Goal: Task Accomplishment & Management: Manage account settings

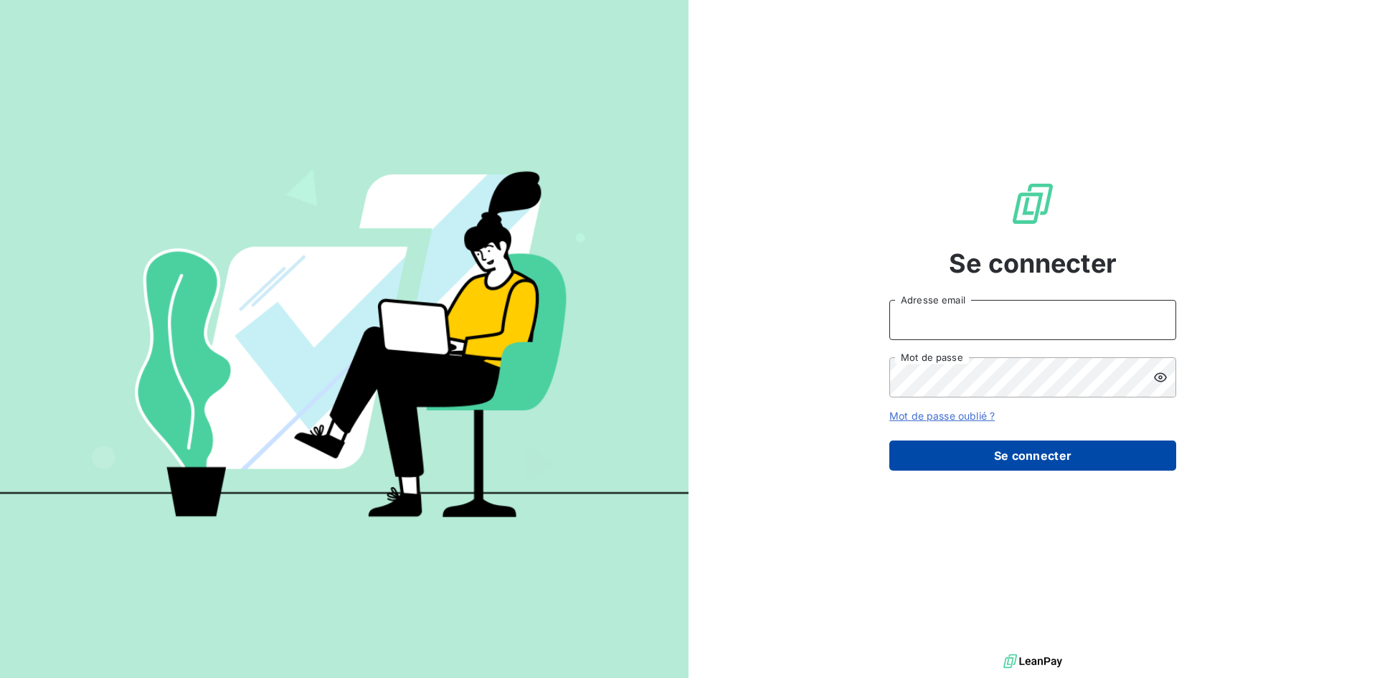
type input "anett.midipyrenees@anett.fr"
click at [1009, 455] on button "Se connecter" at bounding box center [1032, 455] width 287 height 30
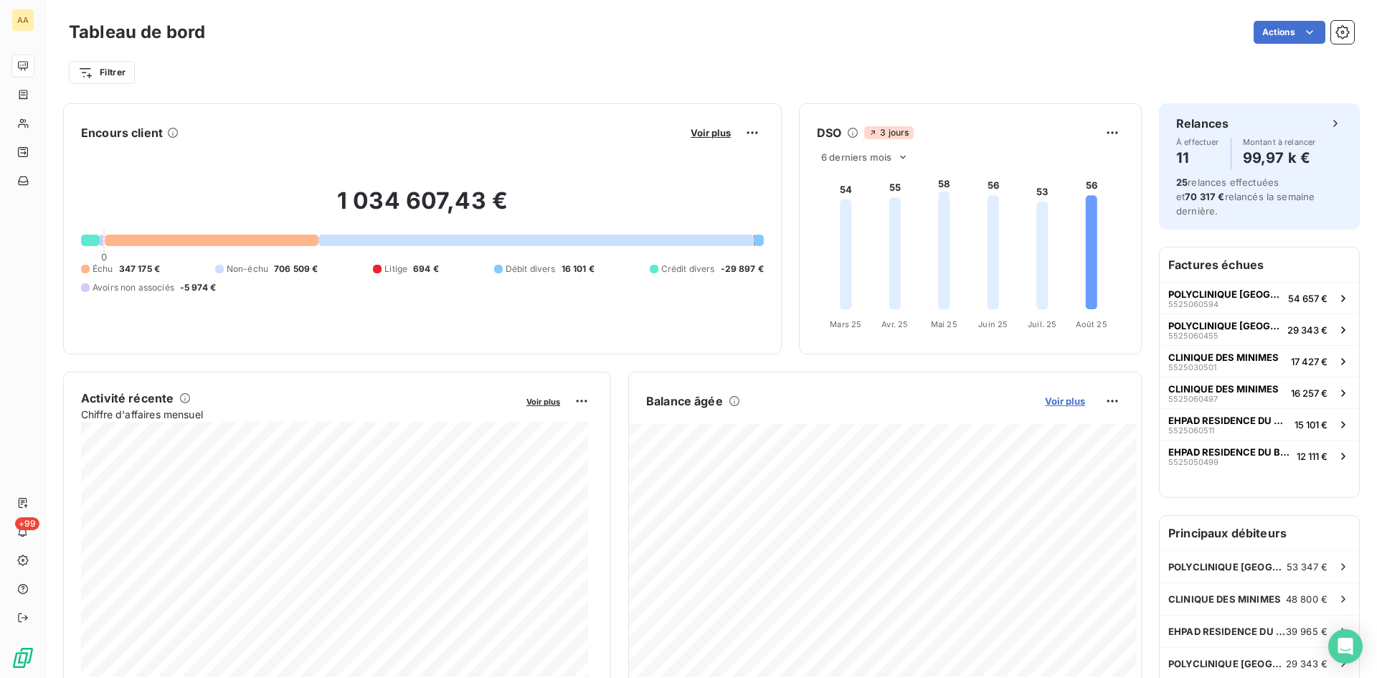
click at [1062, 403] on span "Voir plus" at bounding box center [1065, 400] width 40 height 11
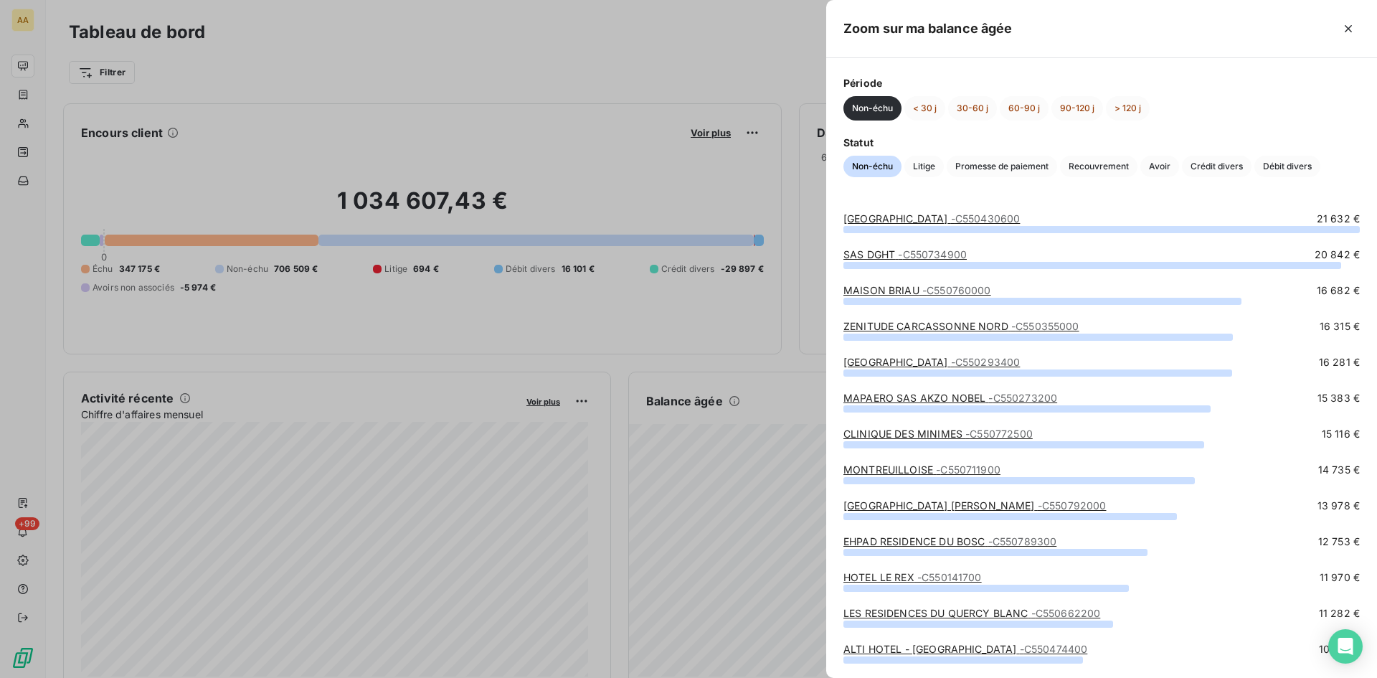
click at [715, 51] on div at bounding box center [688, 339] width 1377 height 678
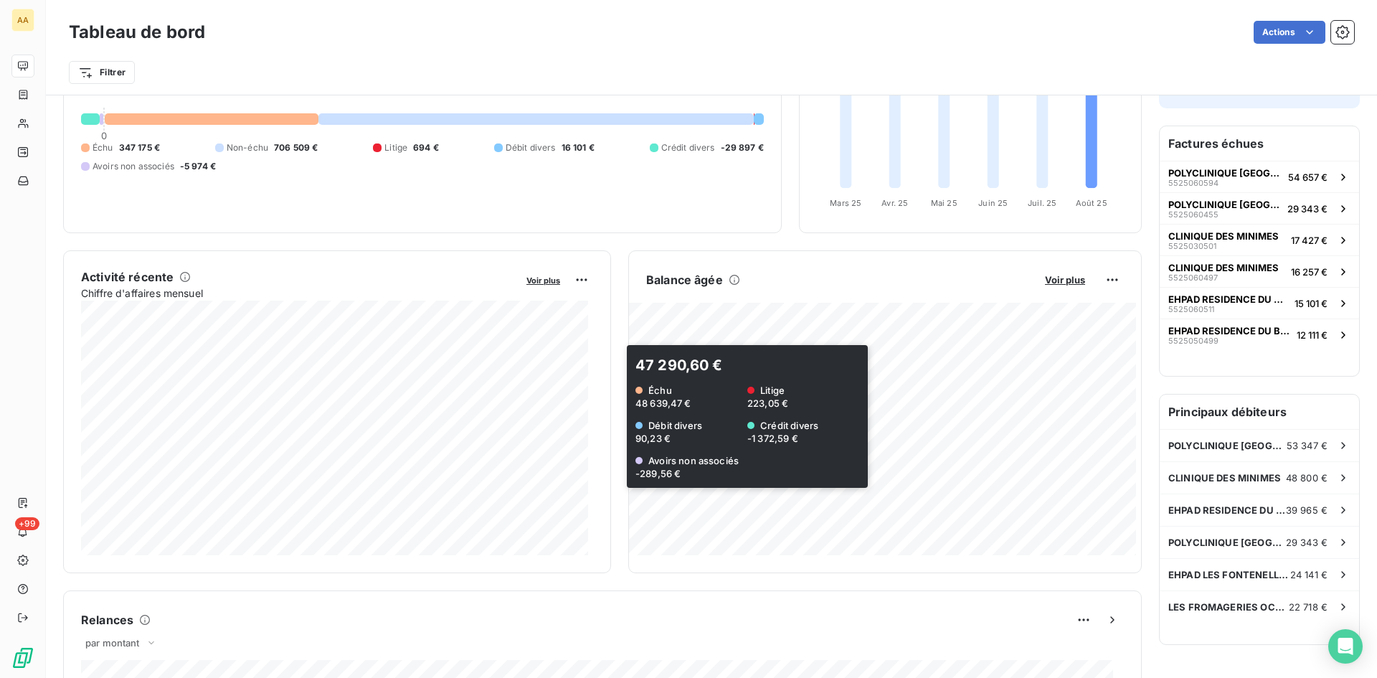
scroll to position [144, 0]
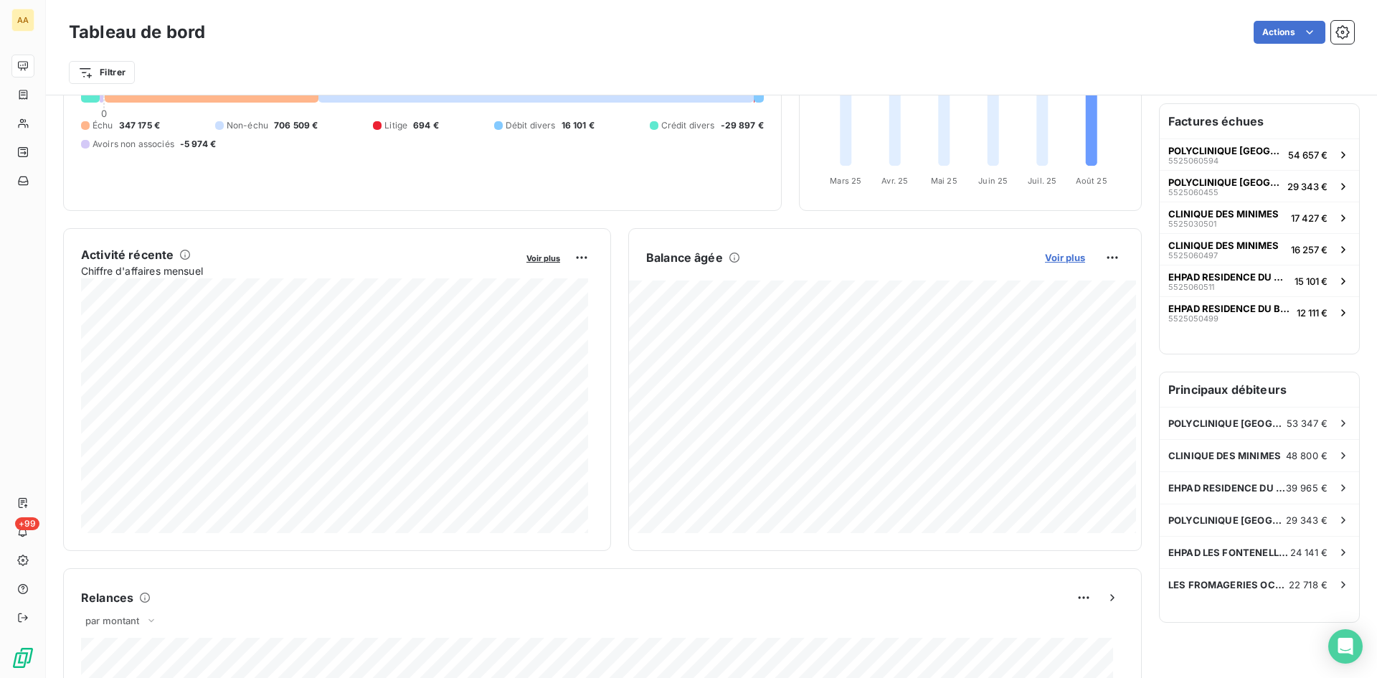
click at [1052, 260] on span "Voir plus" at bounding box center [1065, 257] width 40 height 11
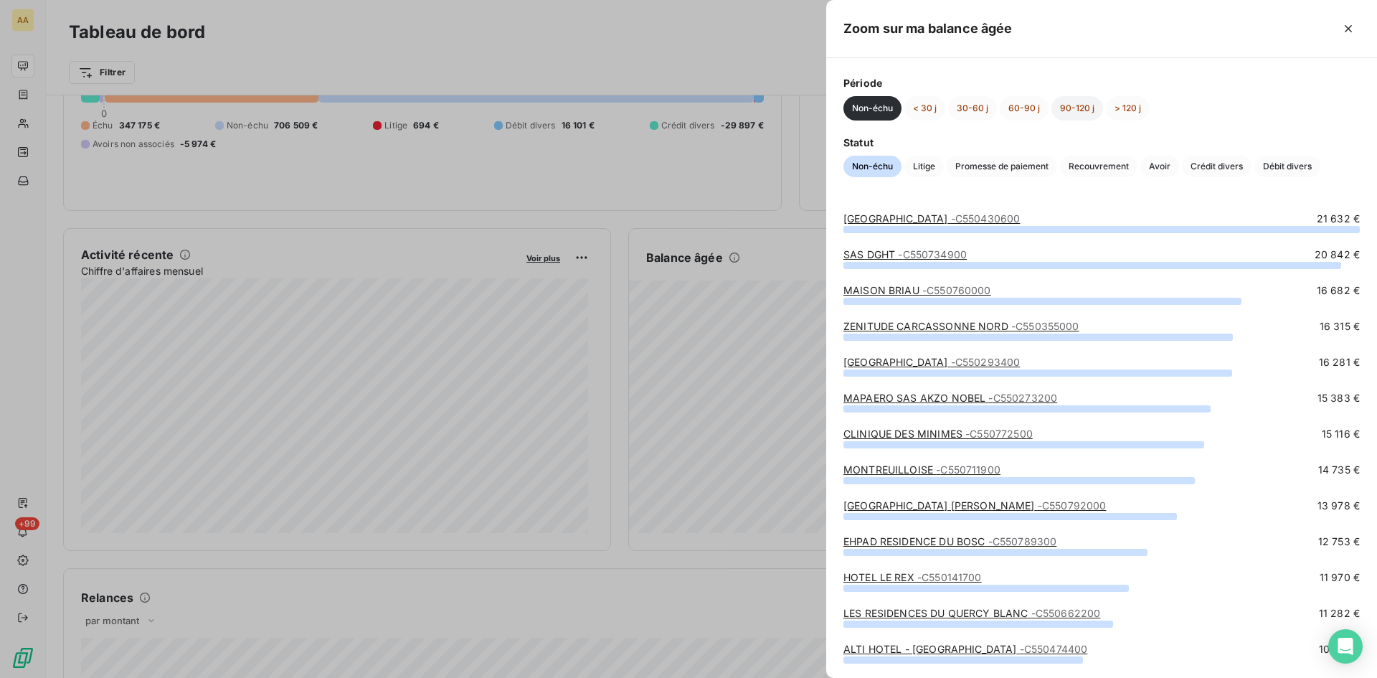
click at [1061, 103] on button "90-120 j" at bounding box center [1078, 108] width 52 height 24
